Goal: Find contact information: Find contact information

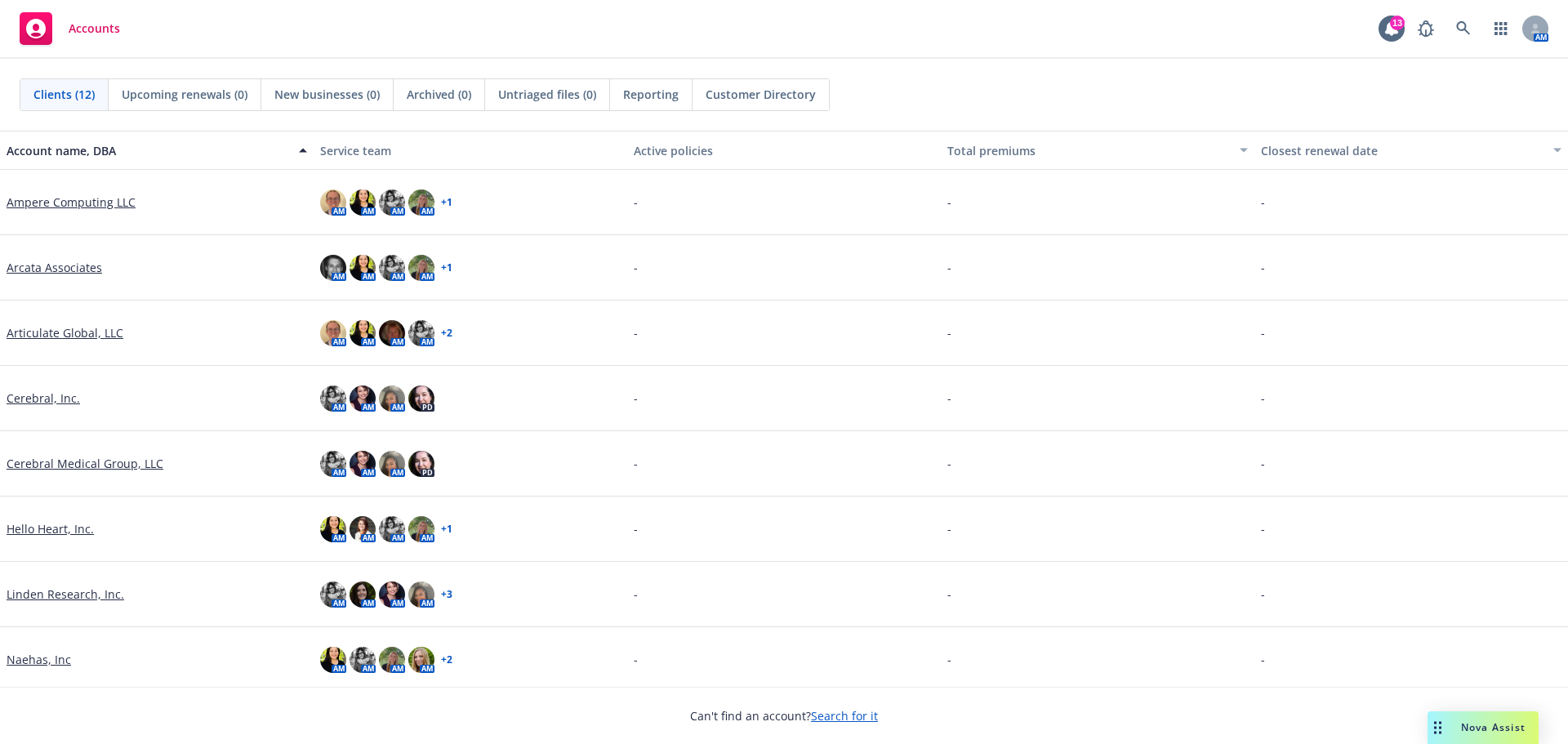
click at [42, 394] on link "Cerebral, Inc." at bounding box center [44, 397] width 74 height 17
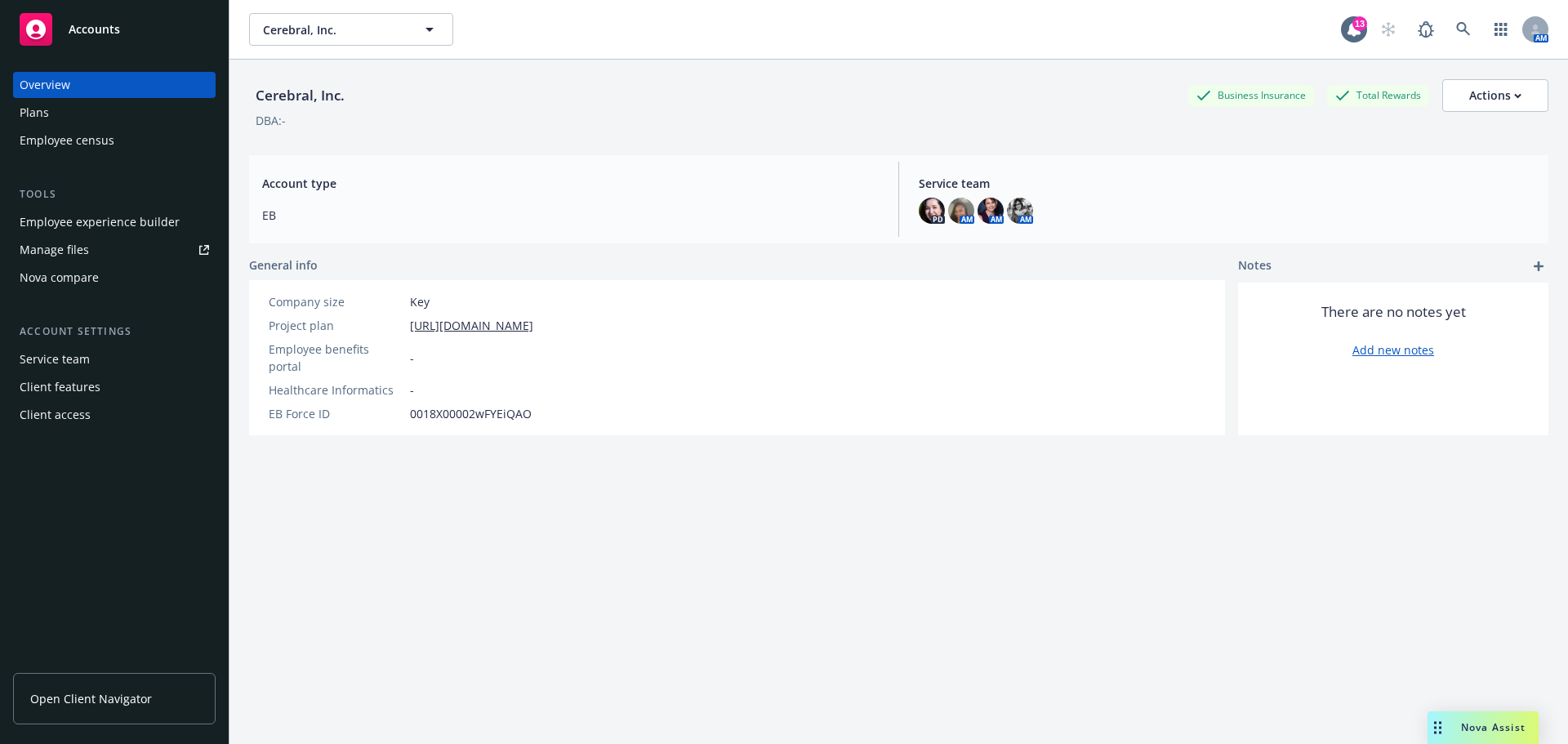
click at [112, 692] on span "Open Client Navigator" at bounding box center [91, 699] width 121 height 17
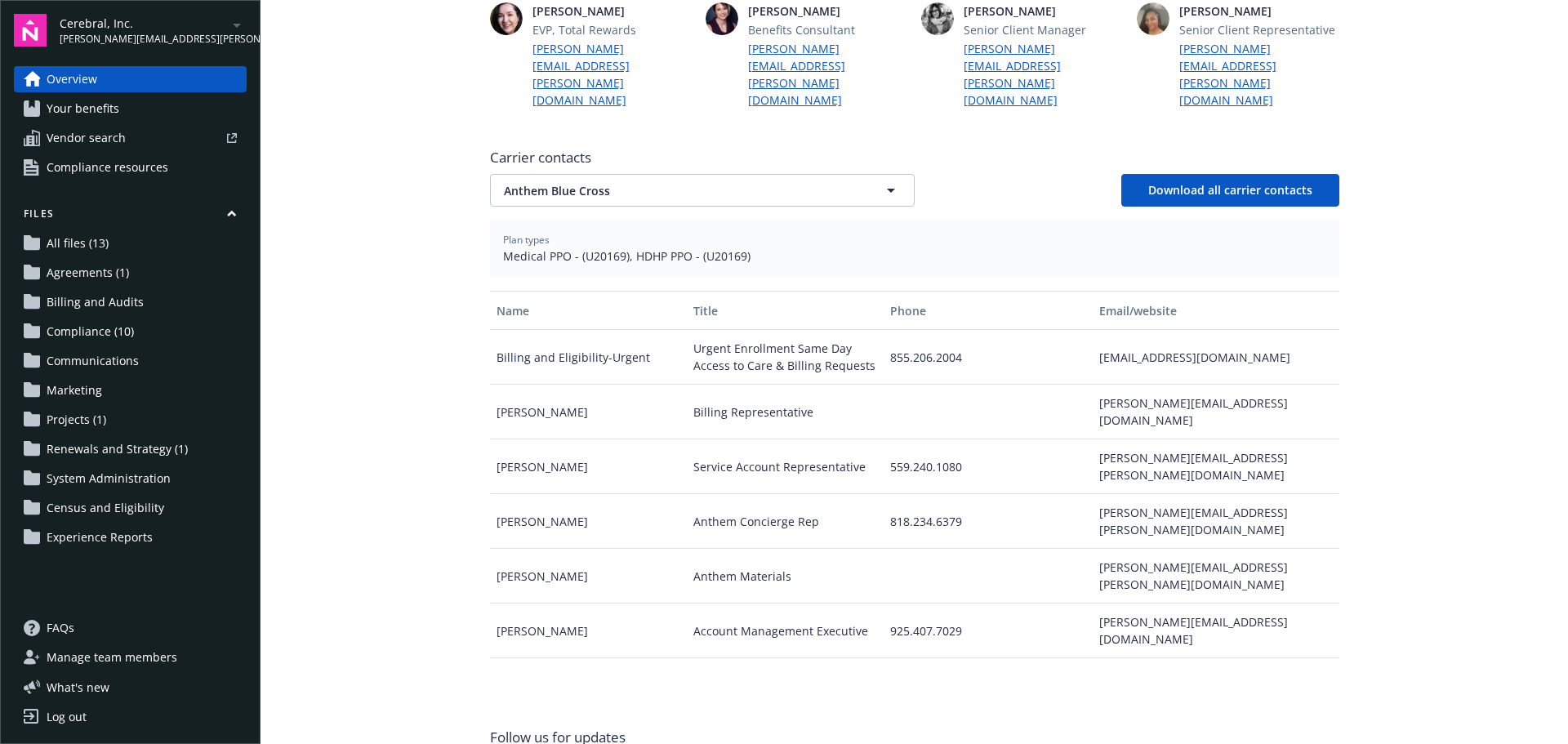
scroll to position [490, 0]
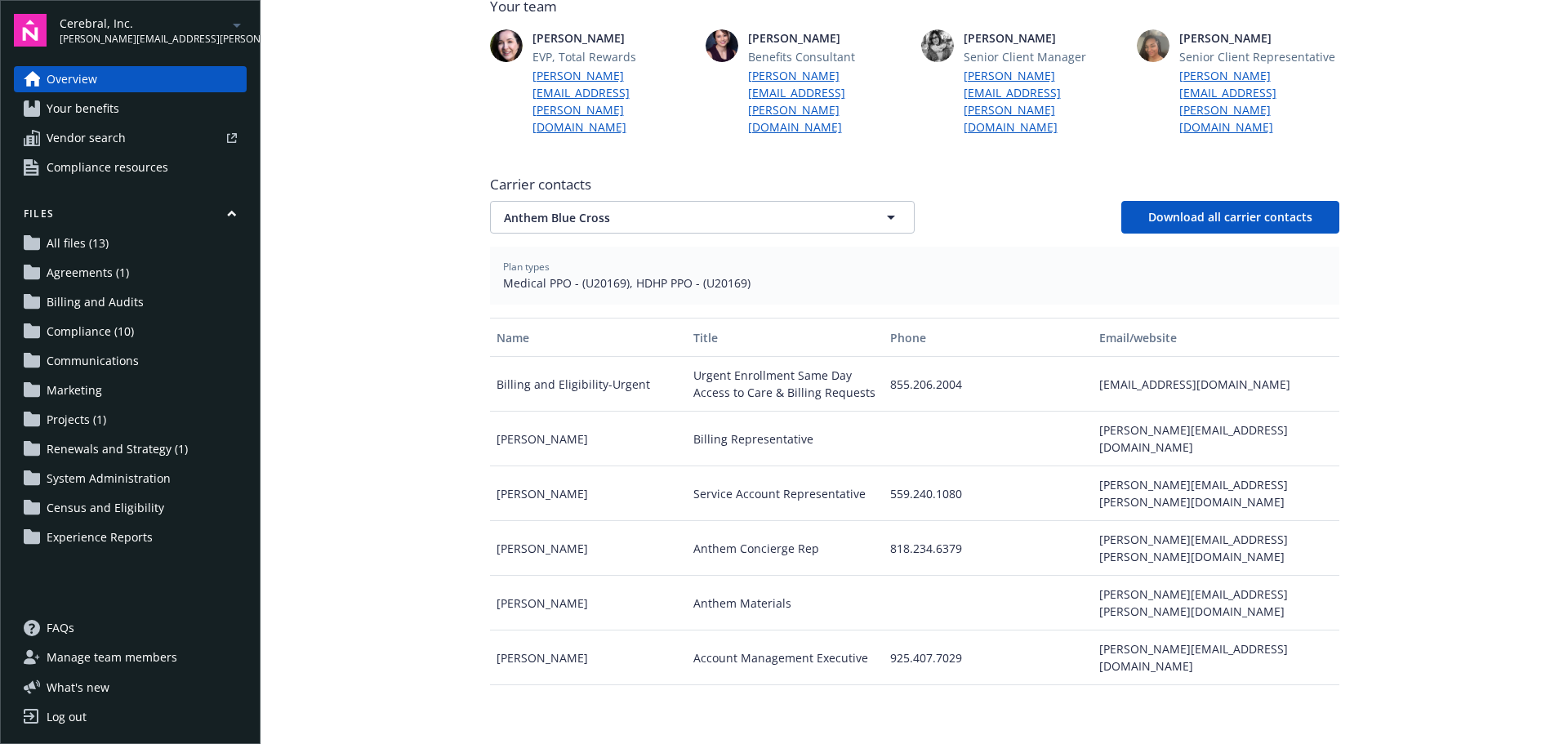
click at [1062, 175] on span "Carrier contacts" at bounding box center [915, 185] width 850 height 20
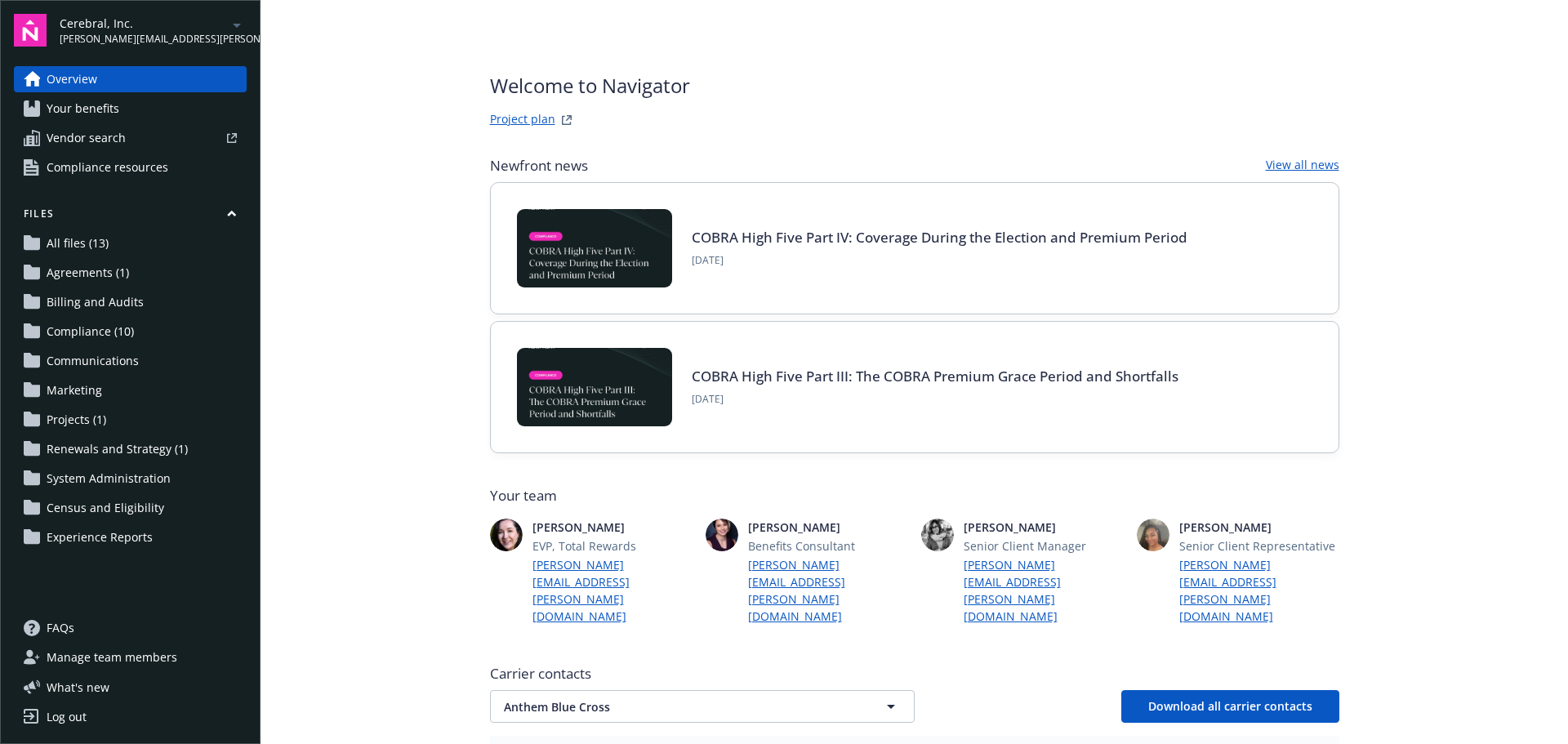
scroll to position [0, 0]
